Goal: Information Seeking & Learning: Learn about a topic

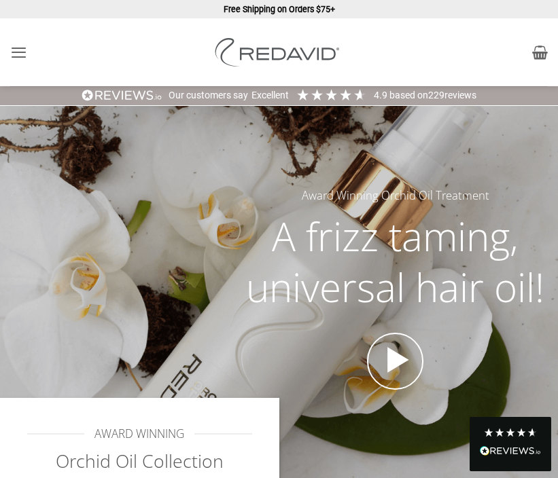
click at [33, 41] on ul at bounding box center [105, 52] width 191 height 34
click at [20, 52] on icon "Menu" at bounding box center [18, 52] width 17 height 20
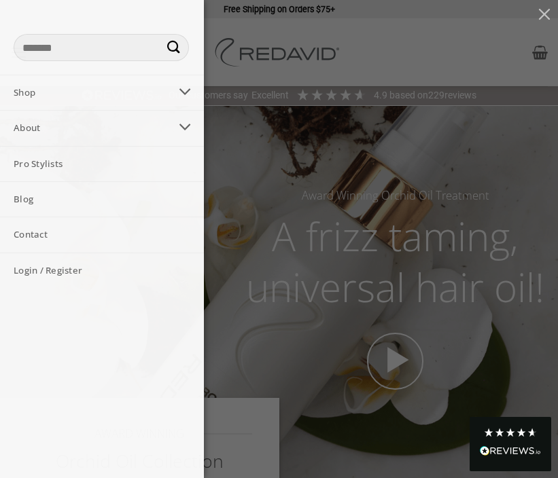
click at [49, 44] on input "Search for:" at bounding box center [101, 47] width 175 height 27
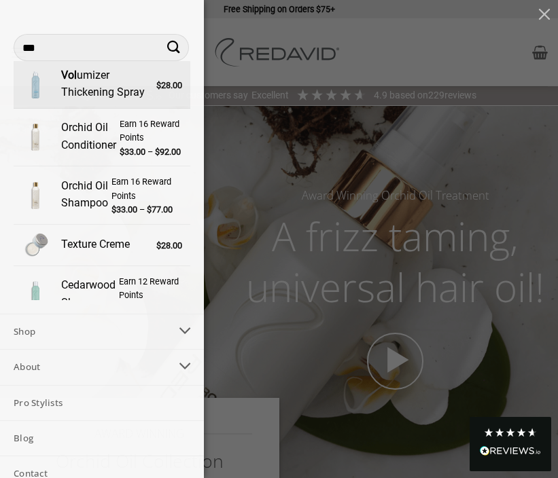
click at [79, 97] on div "Vol umizer Thickening Spray" at bounding box center [104, 84] width 97 height 35
type input "**********"
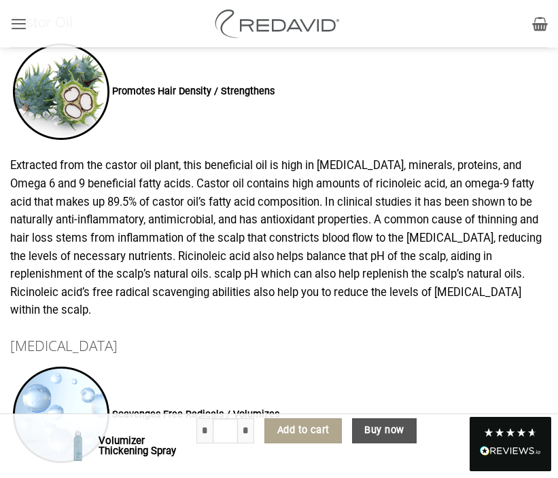
scroll to position [1733, 0]
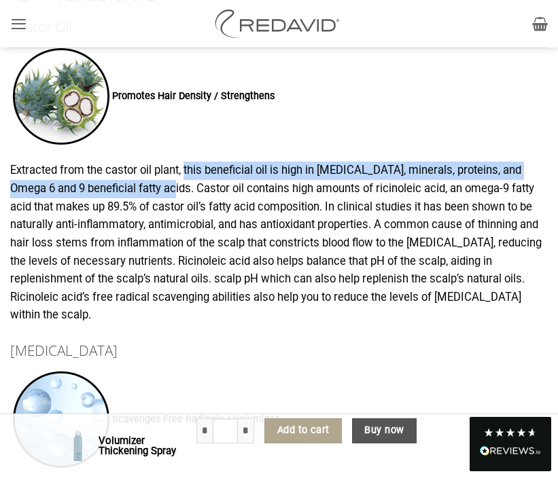
drag, startPoint x: 190, startPoint y: 170, endPoint x: 151, endPoint y: 191, distance: 44.1
click at [152, 192] on p "Extracted from the castor oil plant, this beneficial oil is high in [MEDICAL_DA…" at bounding box center [278, 243] width 537 height 163
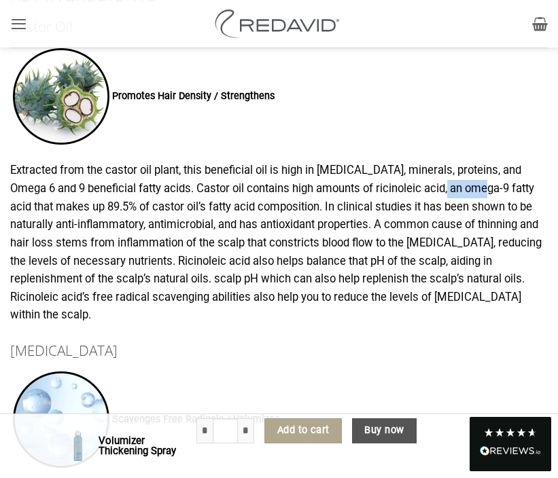
drag, startPoint x: 432, startPoint y: 192, endPoint x: 474, endPoint y: 192, distance: 42.1
click at [475, 192] on p "Extracted from the castor oil plant, this beneficial oil is high in [MEDICAL_DA…" at bounding box center [278, 243] width 537 height 163
click at [474, 192] on p "Extracted from the castor oil plant, this beneficial oil is high in [MEDICAL_DA…" at bounding box center [278, 243] width 537 height 163
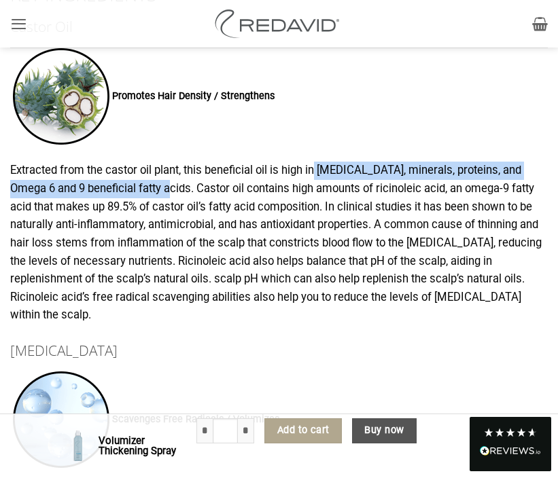
drag, startPoint x: 149, startPoint y: 190, endPoint x: 321, endPoint y: 168, distance: 173.2
click at [321, 168] on p "Extracted from the castor oil plant, this beneficial oil is high in [MEDICAL_DA…" at bounding box center [278, 243] width 537 height 163
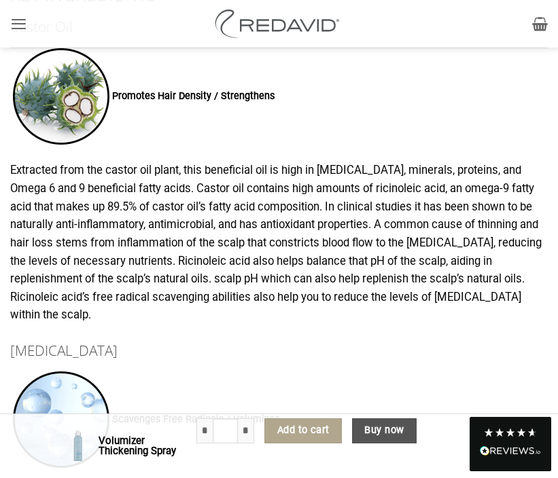
drag, startPoint x: 144, startPoint y: 194, endPoint x: 44, endPoint y: 190, distance: 99.9
click at [44, 190] on p "Extracted from the castor oil plant, this beneficial oil is high in [MEDICAL_DA…" at bounding box center [278, 243] width 537 height 163
drag, startPoint x: 41, startPoint y: 190, endPoint x: 149, endPoint y: 192, distance: 108.0
click at [149, 192] on p "Extracted from the castor oil plant, this beneficial oil is high in [MEDICAL_DA…" at bounding box center [278, 243] width 537 height 163
